Goal: Information Seeking & Learning: Understand process/instructions

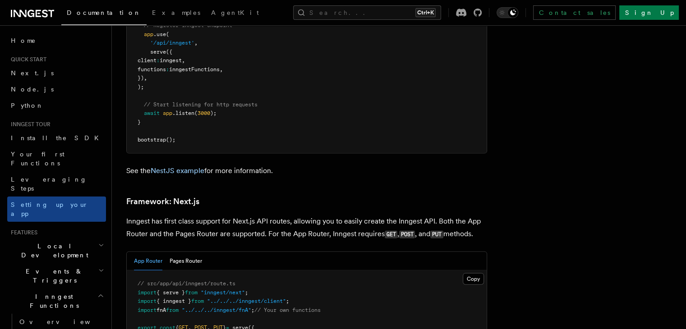
scroll to position [5383, 0]
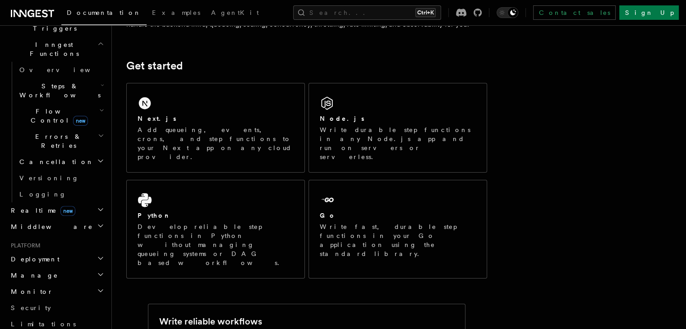
scroll to position [254, 0]
click at [20, 253] on span "Deployment" at bounding box center [33, 257] width 52 height 9
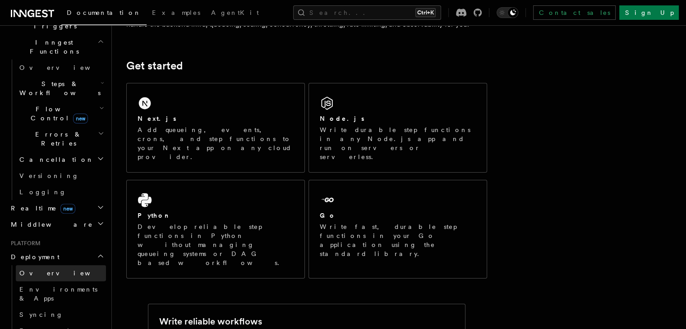
click at [29, 265] on link "Overview" at bounding box center [61, 273] width 90 height 16
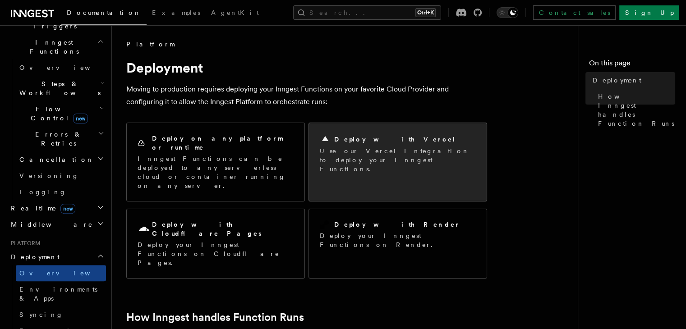
click at [314, 157] on div "Deploy with Vercel Use our Vercel Integration to deploy your Inngest Functions." at bounding box center [398, 153] width 178 height 61
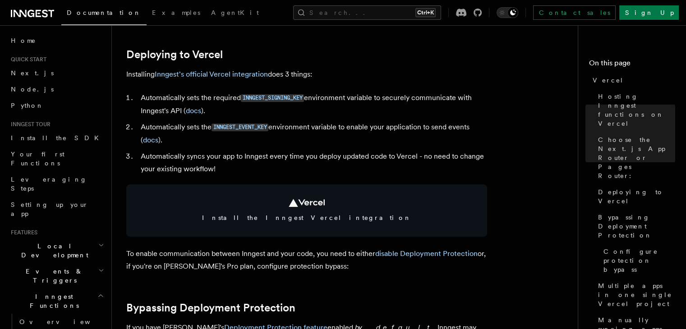
scroll to position [409, 0]
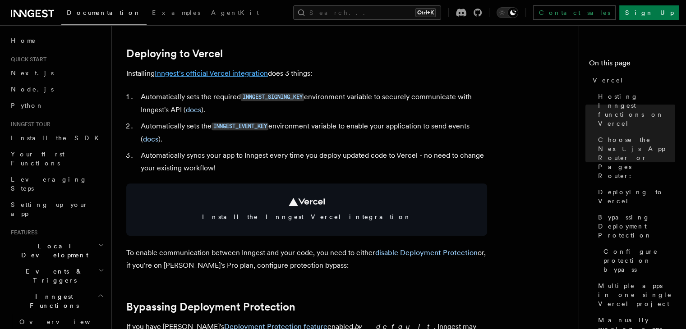
click at [222, 74] on link "Inngest's official Vercel integration" at bounding box center [211, 73] width 113 height 9
